Goal: Communication & Community: Answer question/provide support

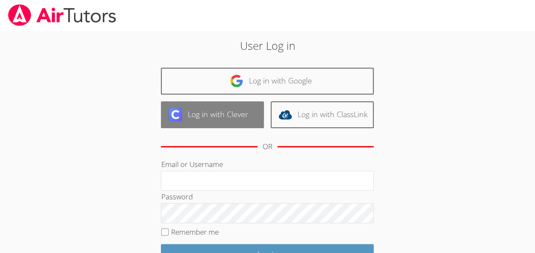
click at [227, 117] on link "Log in with Clever" at bounding box center [212, 114] width 103 height 27
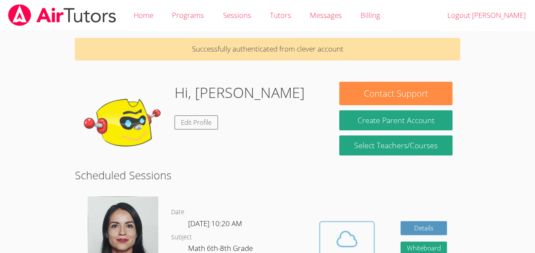
click at [359, 227] on span at bounding box center [346, 239] width 43 height 24
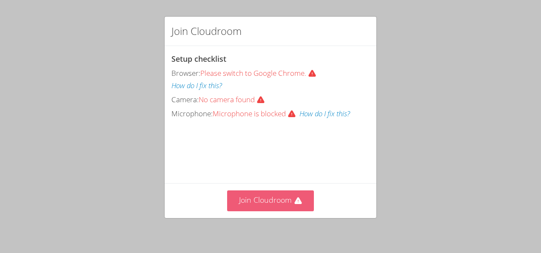
click at [263, 209] on button "Join Cloudroom" at bounding box center [270, 200] width 87 height 21
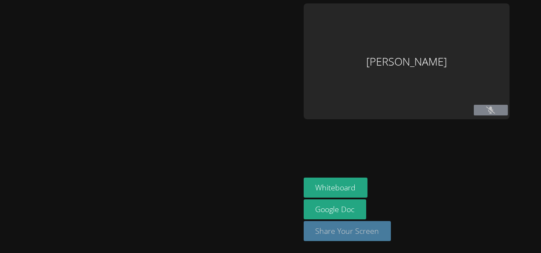
click at [313, 228] on button "Share Your Screen" at bounding box center [348, 231] width 88 height 20
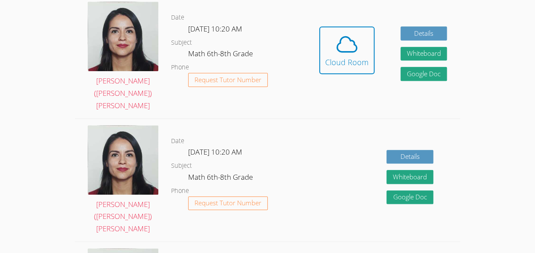
scroll to position [196, 0]
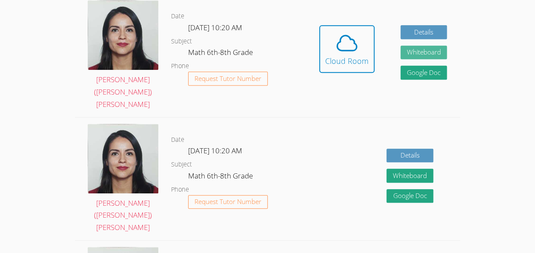
click at [442, 46] on button "Whiteboard" at bounding box center [423, 53] width 47 height 14
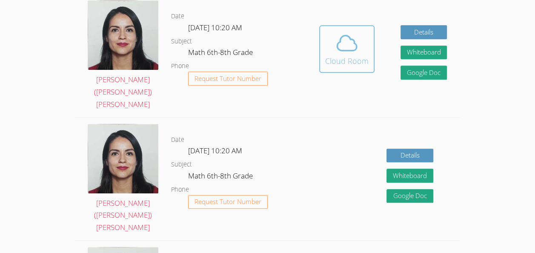
click at [336, 43] on icon at bounding box center [347, 43] width 24 height 24
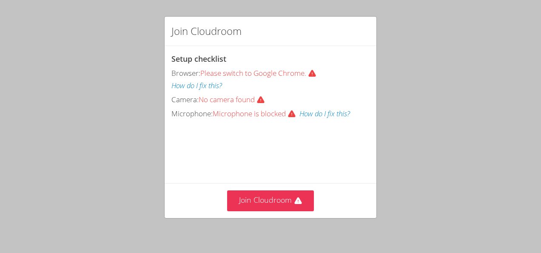
click at [296, 75] on span "Please switch to Google Chrome." at bounding box center [260, 73] width 120 height 10
click at [307, 67] on div "Browser: Please switch to Google Chrome. How do I fix this?" at bounding box center [270, 79] width 198 height 25
click at [185, 83] on button "How do I fix this?" at bounding box center [196, 86] width 51 height 12
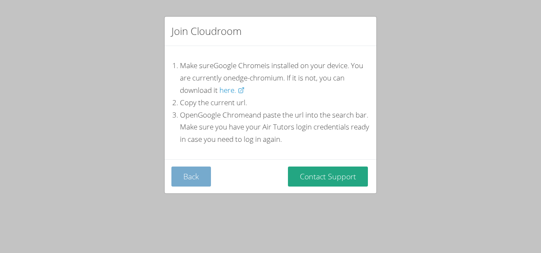
click at [203, 176] on button "Back" at bounding box center [191, 176] width 40 height 20
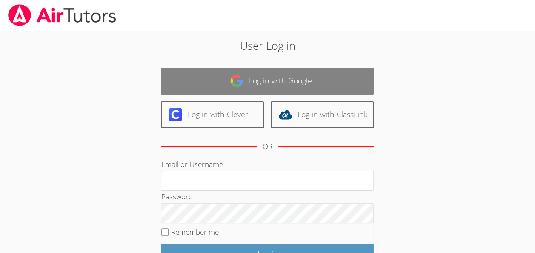
click at [272, 73] on link "Log in with Google" at bounding box center [267, 81] width 213 height 27
click at [272, 81] on link "Log in with Google" at bounding box center [267, 81] width 213 height 27
click at [286, 77] on link "Log in with Google" at bounding box center [267, 81] width 213 height 27
click at [284, 76] on link "Log in with Google" at bounding box center [267, 81] width 213 height 27
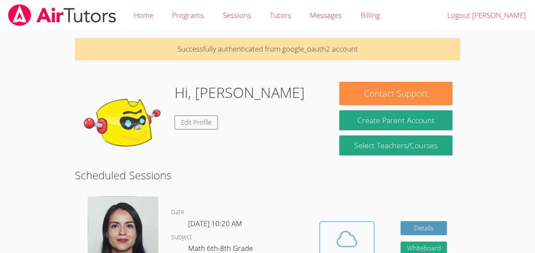
click at [333, 221] on button "Cloud Room" at bounding box center [346, 245] width 55 height 48
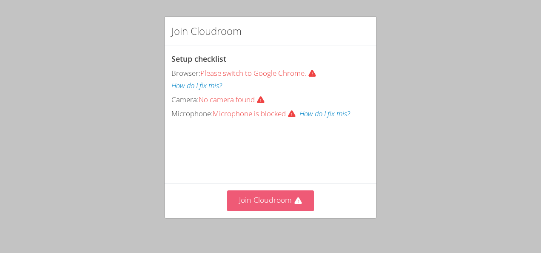
click at [285, 200] on button "Join Cloudroom" at bounding box center [270, 200] width 87 height 21
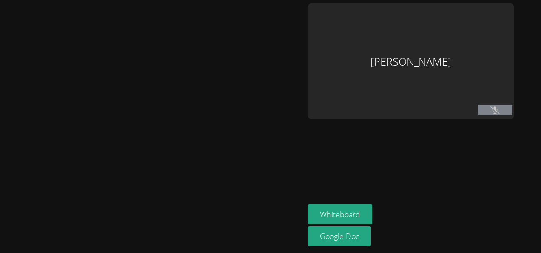
click at [504, 112] on button at bounding box center [495, 110] width 34 height 11
click at [388, 65] on div "[PERSON_NAME]" at bounding box center [411, 61] width 206 height 116
drag, startPoint x: 388, startPoint y: 65, endPoint x: 398, endPoint y: 222, distance: 156.4
click at [398, 222] on aside "[PERSON_NAME] Whiteboard Google Doc" at bounding box center [411, 126] width 213 height 253
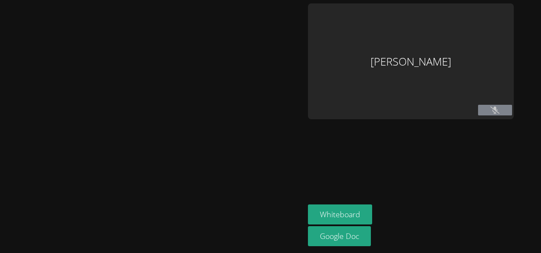
drag, startPoint x: 398, startPoint y: 222, endPoint x: 359, endPoint y: 248, distance: 47.8
click at [359, 248] on aside "[PERSON_NAME] Whiteboard Google Doc" at bounding box center [411, 126] width 213 height 253
click at [362, 241] on link "Google Doc" at bounding box center [339, 236] width 63 height 20
